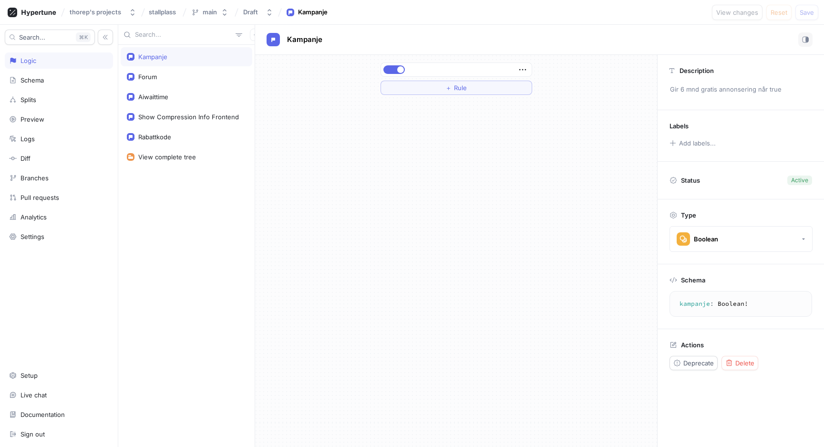
click at [518, 169] on div "＋ Rule" at bounding box center [456, 251] width 402 height 392
click at [740, 364] on span "Delete" at bounding box center [745, 363] width 19 height 6
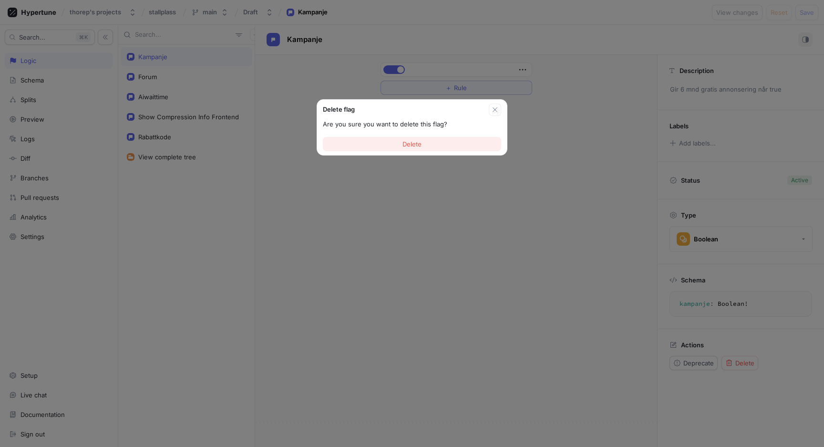
click at [417, 146] on span "Delete" at bounding box center [412, 144] width 19 height 6
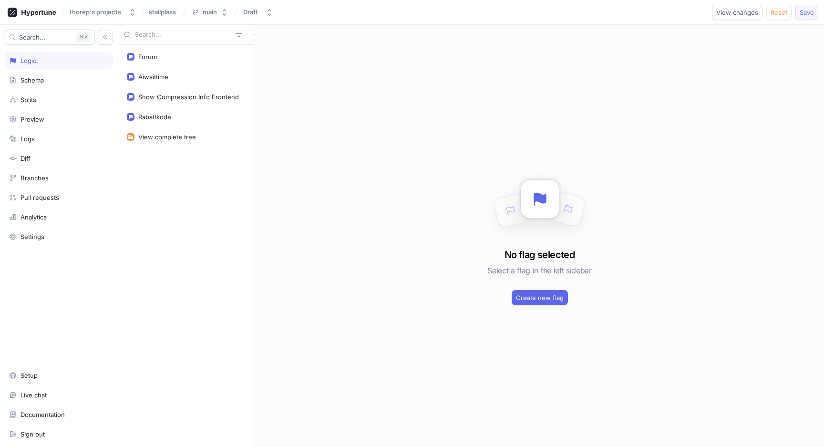
click at [805, 11] on span "Save" at bounding box center [807, 13] width 14 height 6
click at [197, 111] on div "Rabattkode" at bounding box center [187, 116] width 132 height 19
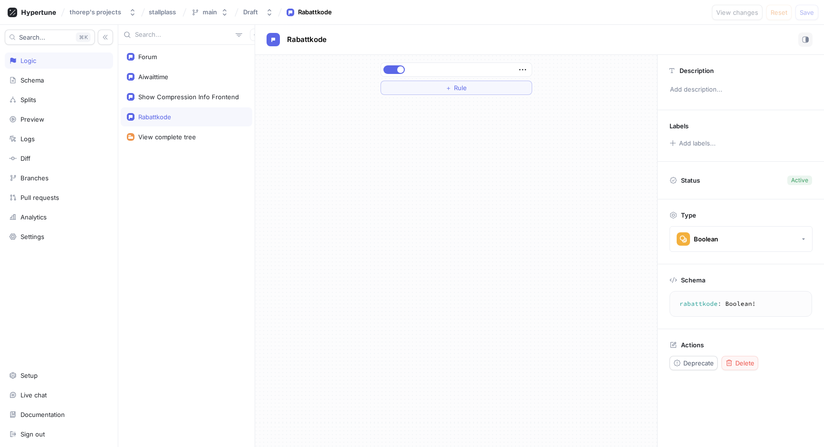
click at [745, 361] on span "Delete" at bounding box center [745, 363] width 19 height 6
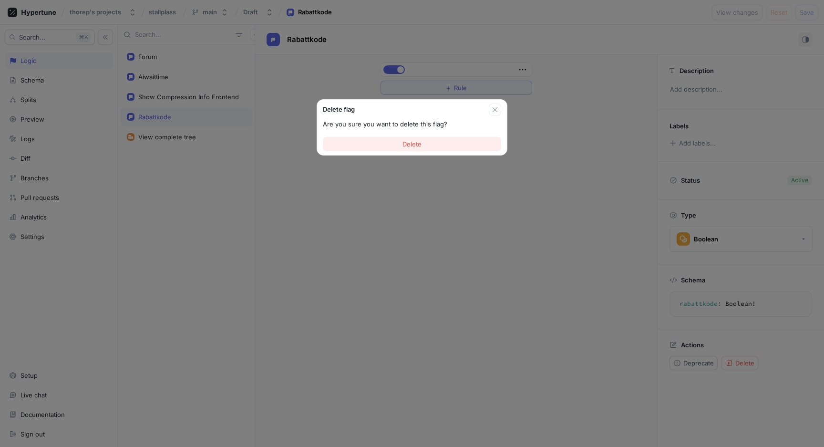
click at [474, 146] on button "Delete" at bounding box center [412, 144] width 178 height 14
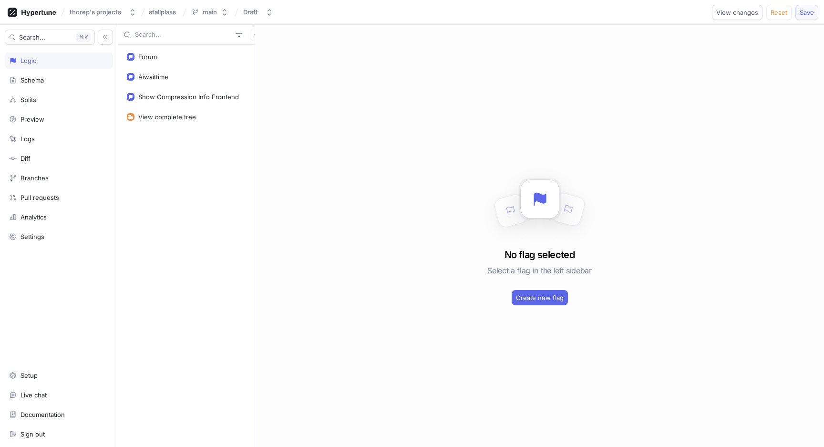
click at [808, 14] on span "Save" at bounding box center [807, 13] width 14 height 6
click at [149, 52] on div "Forum" at bounding box center [187, 56] width 132 height 19
type textarea "x"
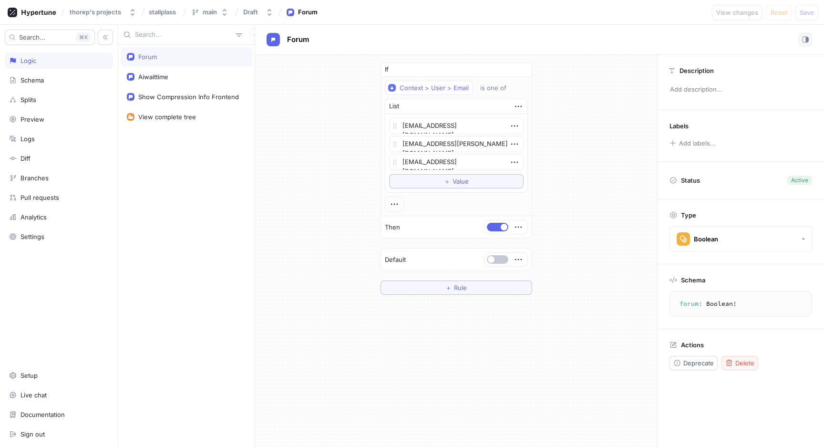
click at [740, 361] on span "Delete" at bounding box center [745, 363] width 19 height 6
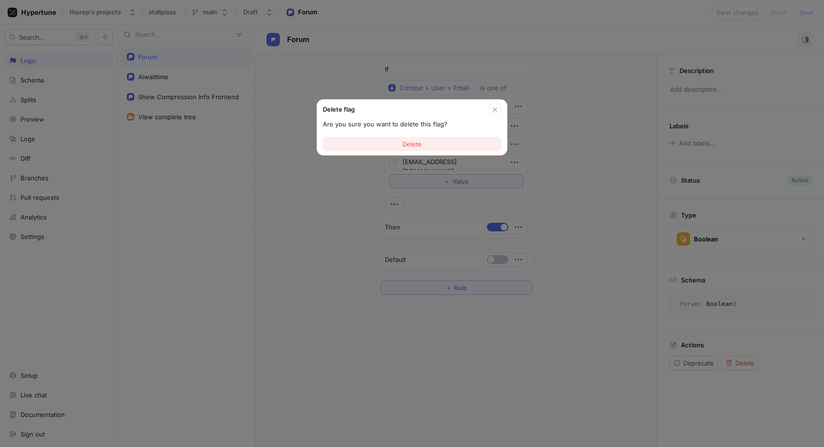
click at [421, 141] on span "Delete" at bounding box center [412, 144] width 19 height 6
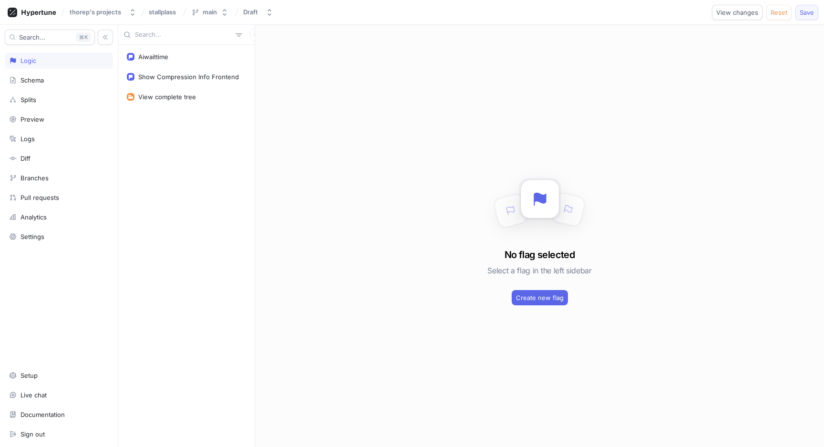
click at [808, 14] on span "Save" at bounding box center [807, 13] width 14 height 6
click at [167, 75] on div "Show Compression Info Frontend" at bounding box center [188, 77] width 101 height 8
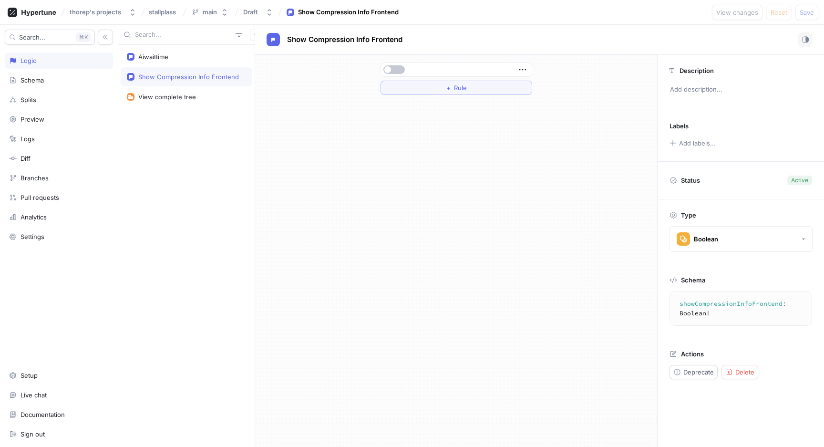
click at [739, 354] on div "Actions Deprecate Delete" at bounding box center [741, 364] width 167 height 53
click at [739, 365] on button "Delete" at bounding box center [740, 372] width 37 height 14
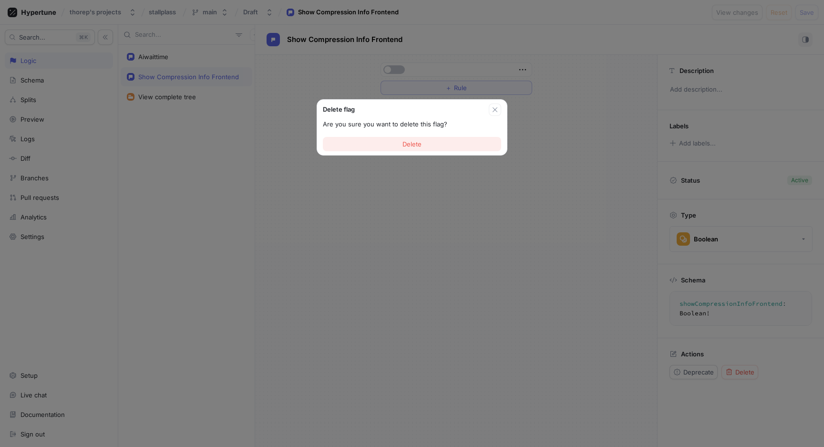
click at [466, 149] on button "Delete" at bounding box center [412, 144] width 178 height 14
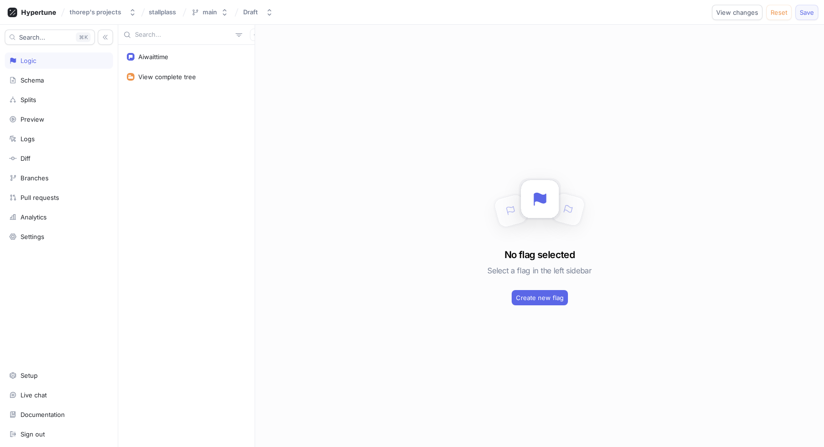
click at [807, 12] on span "Save" at bounding box center [807, 13] width 14 height 6
click at [179, 60] on div "Aiwaittime" at bounding box center [186, 57] width 119 height 8
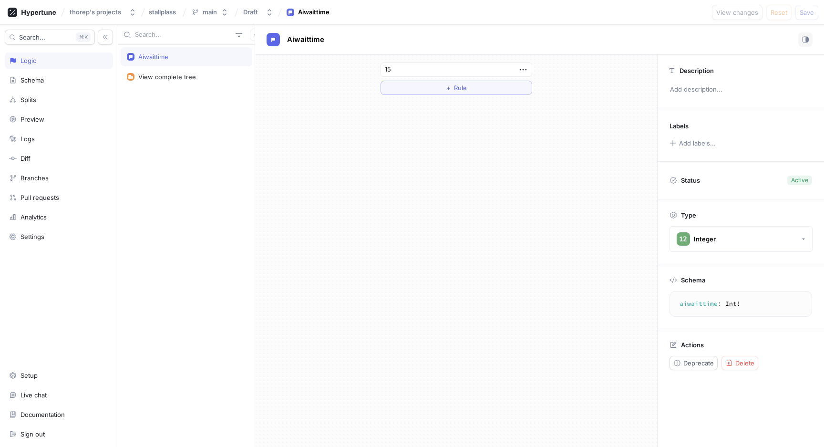
click at [736, 372] on div "Actions Deprecate Delete" at bounding box center [741, 355] width 167 height 53
click at [744, 360] on span "Delete" at bounding box center [745, 363] width 19 height 6
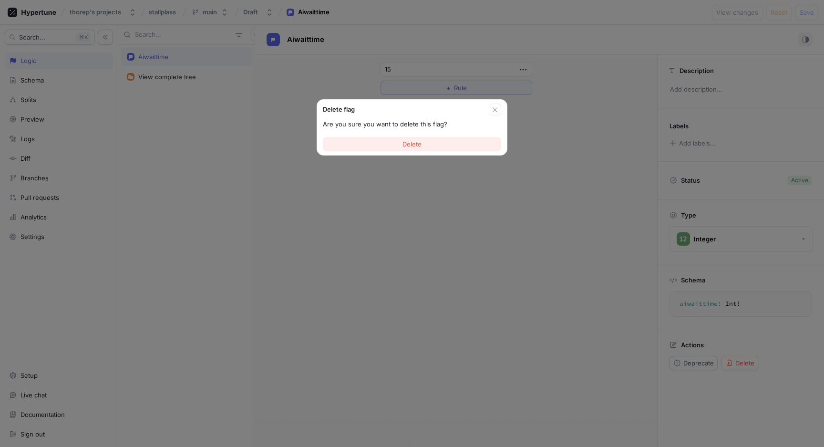
click at [406, 143] on span "Delete" at bounding box center [412, 144] width 19 height 6
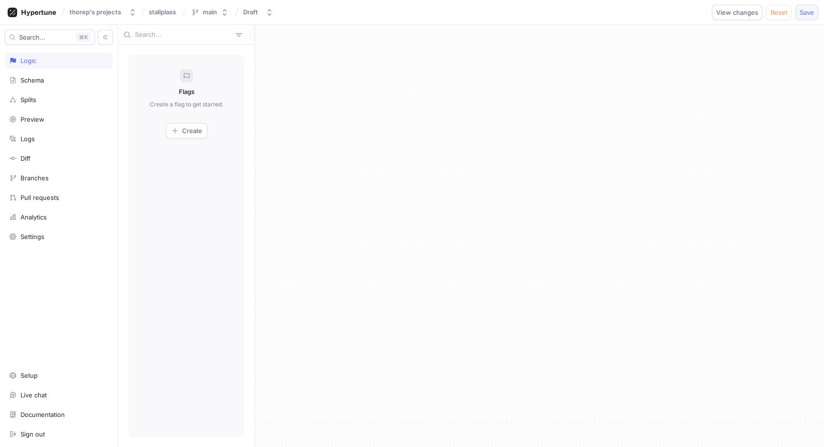
click at [803, 12] on span "Save" at bounding box center [807, 13] width 14 height 6
